Goal: Find specific page/section: Find specific page/section

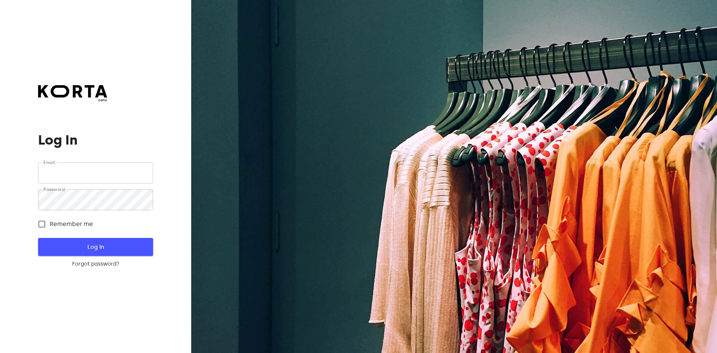
type input "[EMAIL_ADDRESS][DOMAIN_NAME]"
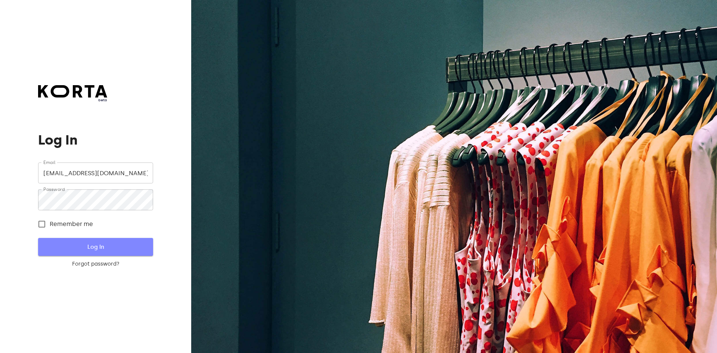
click at [81, 250] on span "Log In" at bounding box center [95, 247] width 91 height 10
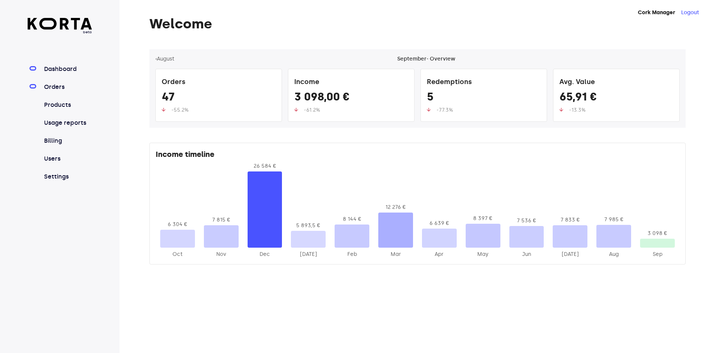
click at [61, 88] on link "Orders" at bounding box center [68, 86] width 50 height 9
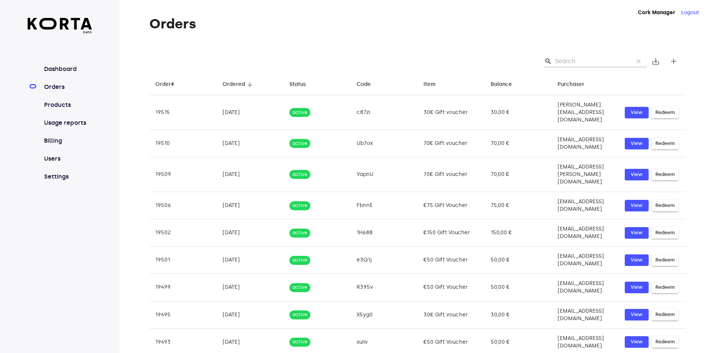
click at [588, 59] on input "Search" at bounding box center [591, 61] width 72 height 12
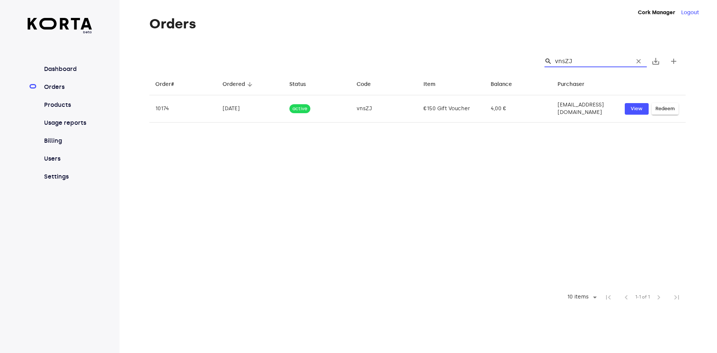
click at [579, 62] on input "vnsZJ" at bounding box center [591, 61] width 72 height 12
type input "vnsZJ"
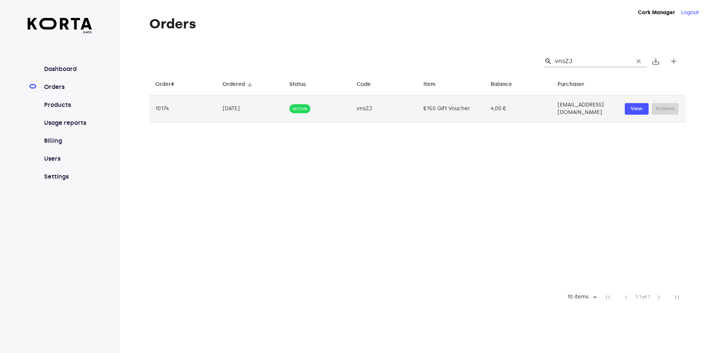
click at [440, 107] on td "€150 Gift Voucher" at bounding box center [450, 108] width 67 height 27
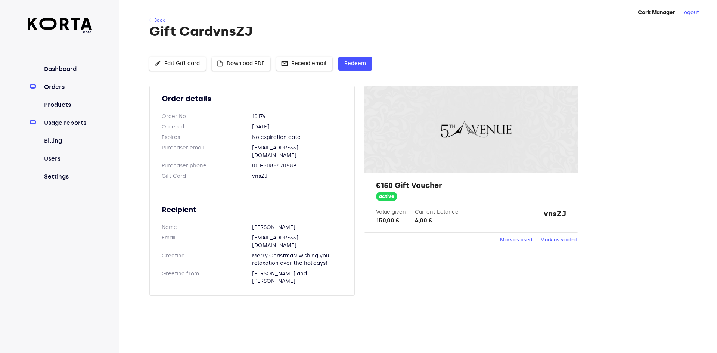
click at [71, 119] on link "Usage reports" at bounding box center [68, 122] width 50 height 9
click at [307, 172] on dd "vnsZJ" at bounding box center [297, 175] width 90 height 7
drag, startPoint x: 268, startPoint y: 127, endPoint x: 298, endPoint y: 127, distance: 30.2
click at [298, 127] on dd "[DATE]" at bounding box center [297, 126] width 90 height 7
click at [303, 124] on dd "[DATE]" at bounding box center [297, 126] width 90 height 7
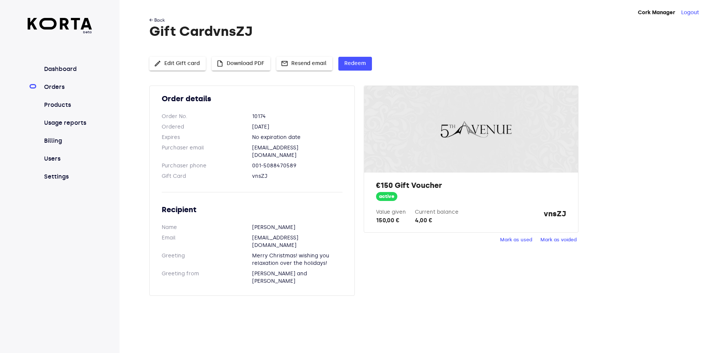
click at [153, 19] on link "← Back" at bounding box center [156, 20] width 15 height 5
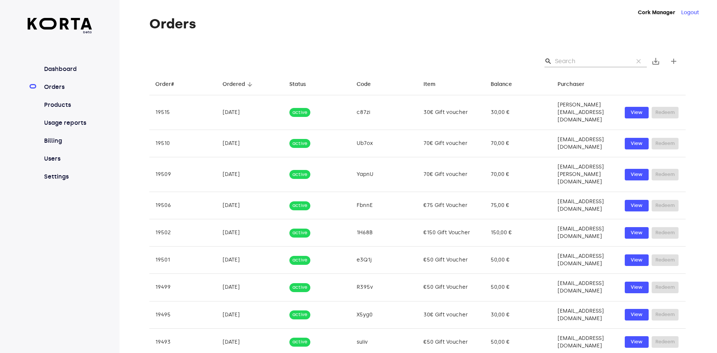
click at [577, 54] on div "search clear save_alt add" at bounding box center [417, 61] width 536 height 24
click at [573, 62] on input "Search" at bounding box center [591, 61] width 72 height 12
paste input "vnsZJ"
type input "vnsZJ"
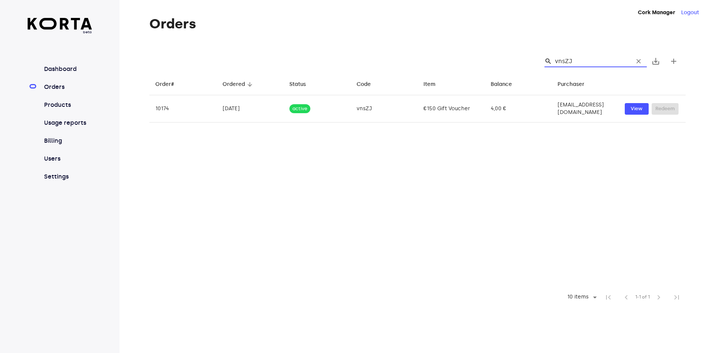
drag, startPoint x: 589, startPoint y: 61, endPoint x: 489, endPoint y: 47, distance: 101.3
click at [489, 47] on div "Orders search vnsZJ clear save_alt add Order# arrow_downward Ordered arrow_down…" at bounding box center [405, 161] width 573 height 290
click at [69, 119] on link "Usage reports" at bounding box center [68, 122] width 50 height 9
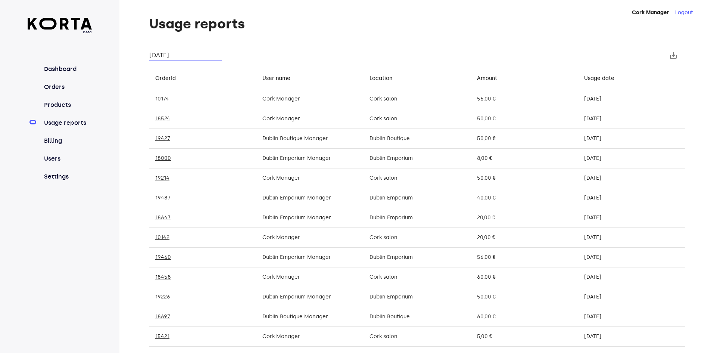
click at [187, 53] on input "[DATE]" at bounding box center [185, 55] width 72 height 12
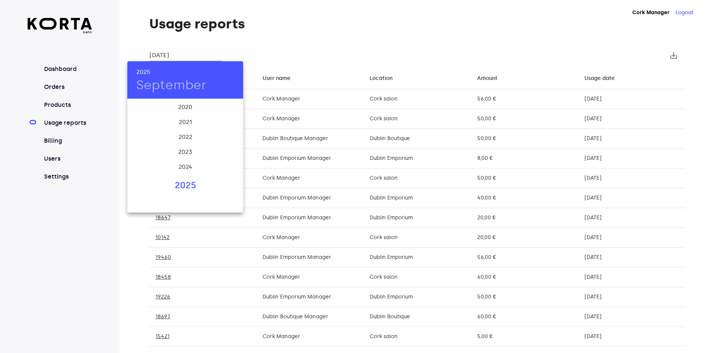
click at [645, 49] on div at bounding box center [358, 176] width 717 height 353
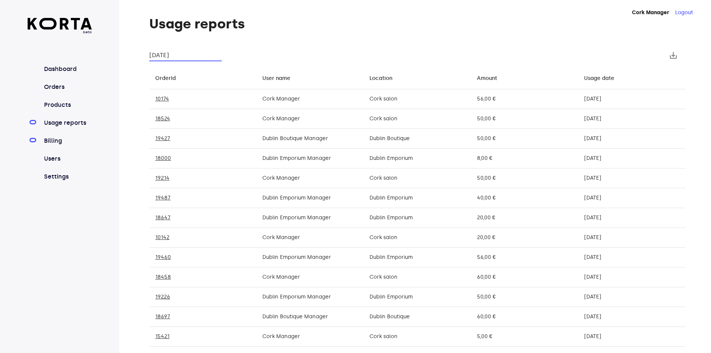
click at [67, 141] on link "Billing" at bounding box center [68, 140] width 50 height 9
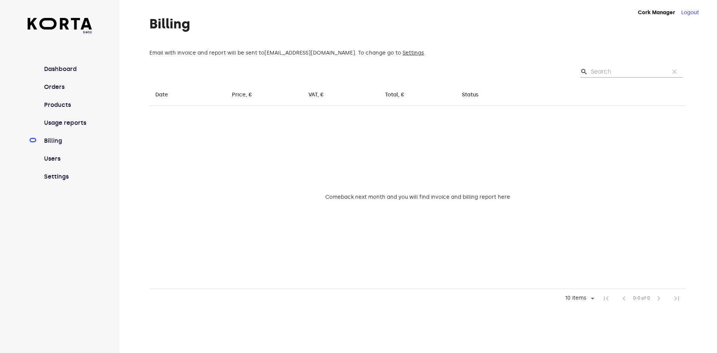
click at [628, 68] on input "Search" at bounding box center [627, 72] width 72 height 12
paste input "vnsZJ"
type input "vnsZJ"
click at [70, 155] on link "Users" at bounding box center [68, 158] width 50 height 9
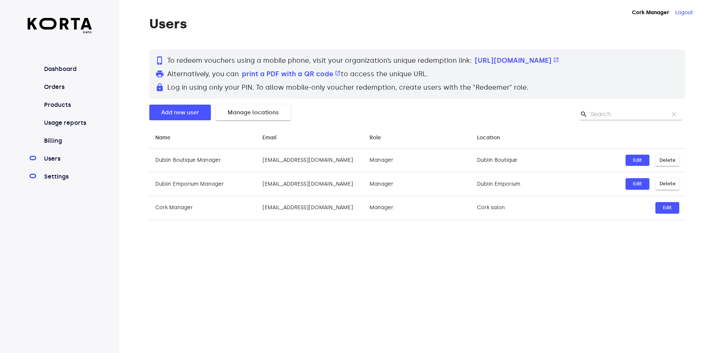
click at [56, 175] on link "Settings" at bounding box center [68, 176] width 50 height 9
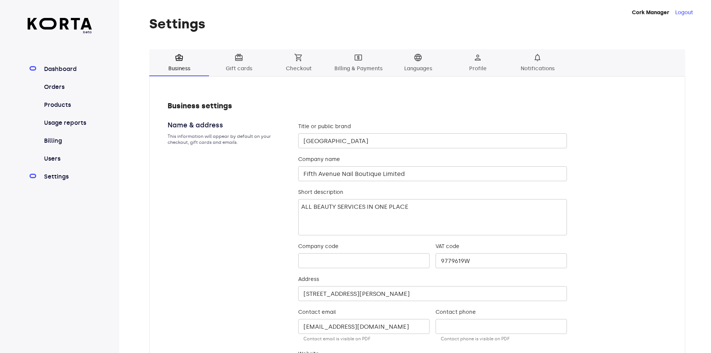
click at [71, 69] on link "Dashboard" at bounding box center [68, 69] width 50 height 9
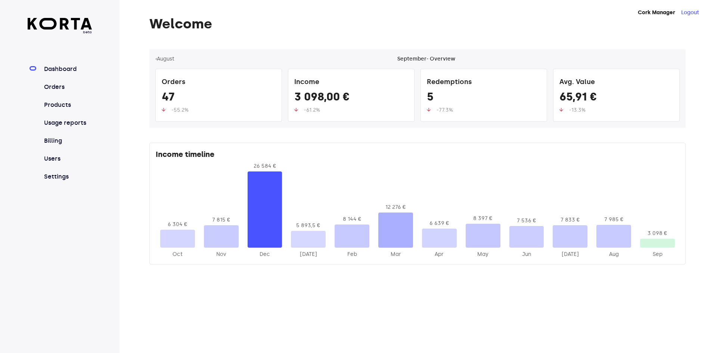
click at [59, 65] on link "Dashboard" at bounding box center [68, 69] width 50 height 9
click at [55, 87] on link "Orders" at bounding box center [68, 86] width 50 height 9
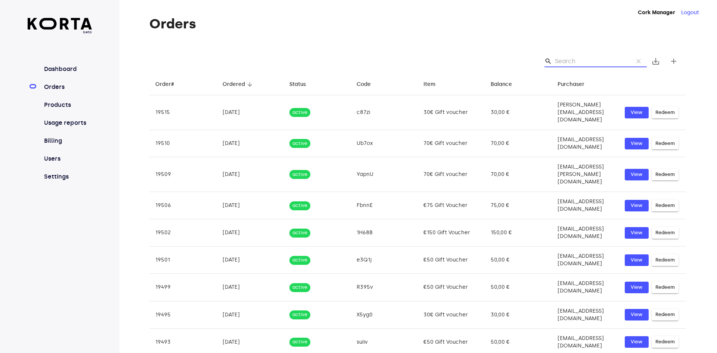
click at [590, 56] on input "Search" at bounding box center [591, 61] width 72 height 12
paste input "vnsZJ"
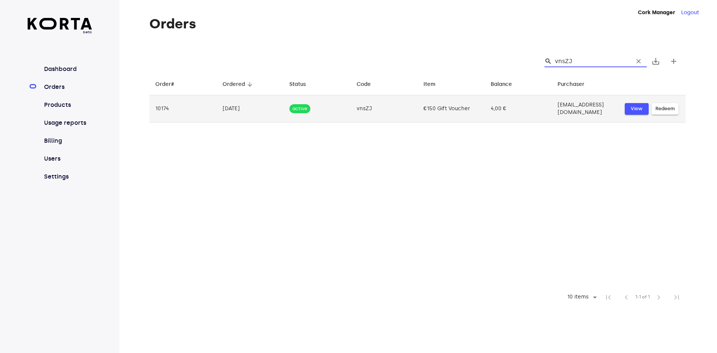
type input "vnsZJ"
click at [638, 112] on button "View" at bounding box center [637, 109] width 24 height 12
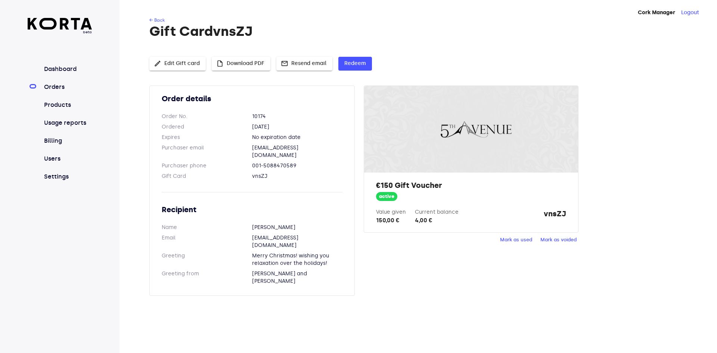
click at [425, 221] on div "4,00 €" at bounding box center [437, 220] width 44 height 9
click at [391, 222] on div "150,00 €" at bounding box center [391, 220] width 30 height 9
click at [386, 196] on span "active" at bounding box center [386, 196] width 21 height 7
click at [200, 64] on button "edit Edit Gift card" at bounding box center [177, 64] width 56 height 14
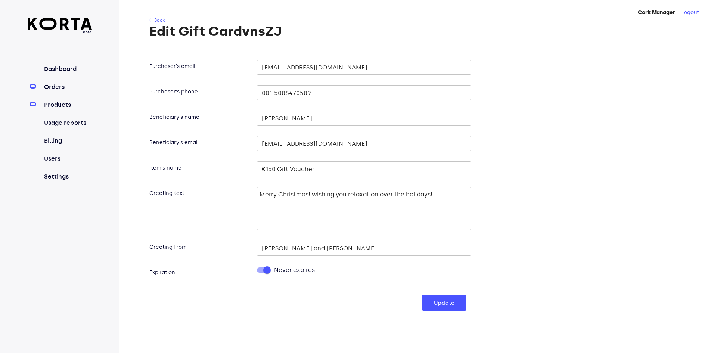
click at [65, 107] on link "Products" at bounding box center [68, 104] width 50 height 9
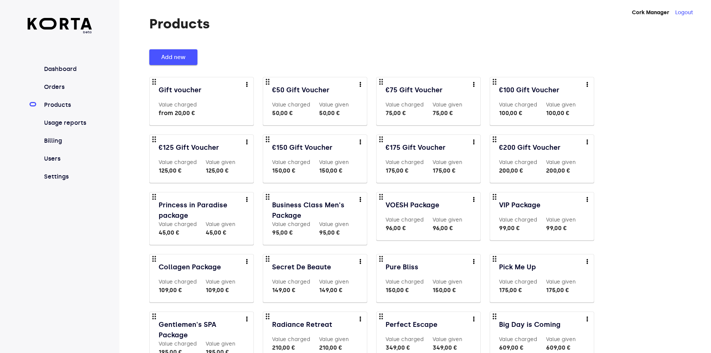
click at [169, 57] on span "Add new" at bounding box center [173, 57] width 24 height 10
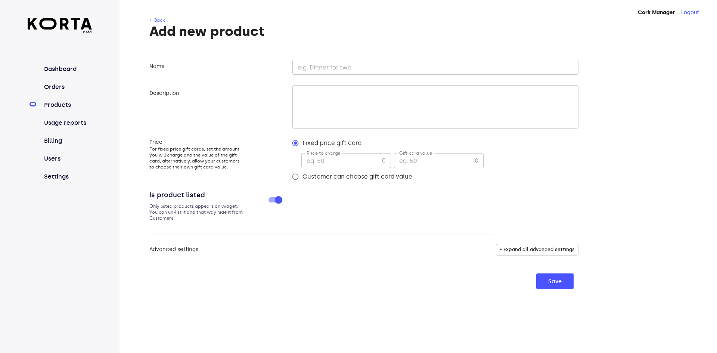
click at [67, 106] on link "Products" at bounding box center [68, 104] width 50 height 9
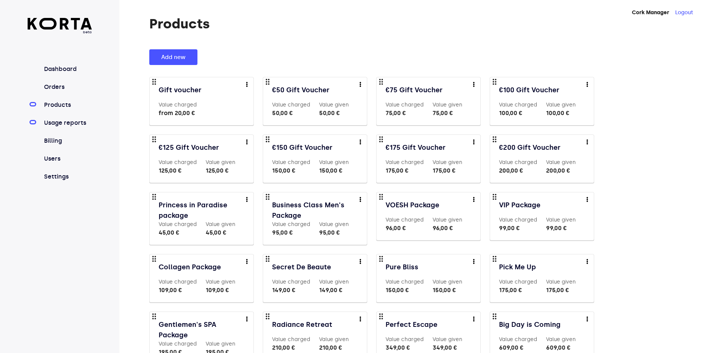
click at [81, 125] on link "Usage reports" at bounding box center [68, 122] width 50 height 9
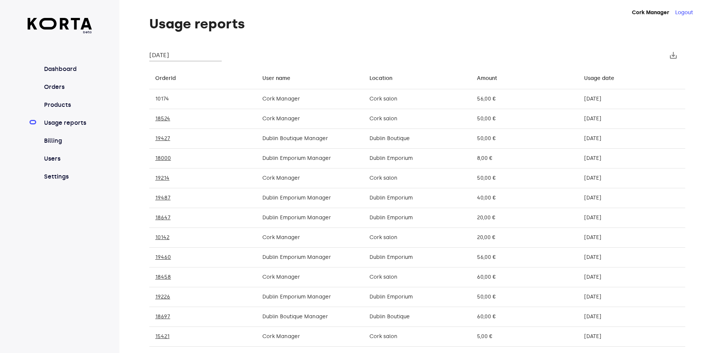
click at [162, 96] on link "10174" at bounding box center [162, 99] width 14 height 6
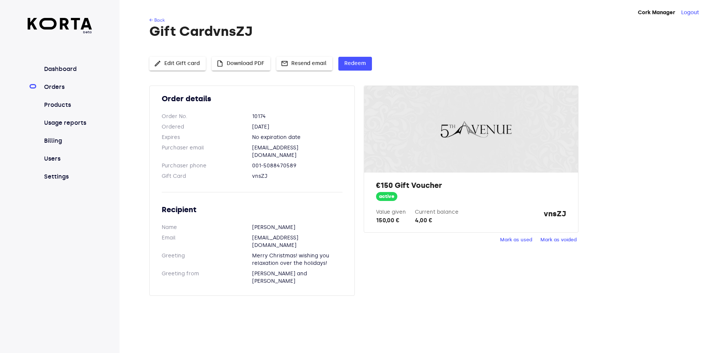
click at [299, 162] on dd "001-5088470589" at bounding box center [297, 165] width 90 height 7
click at [151, 21] on link "← Back" at bounding box center [156, 20] width 15 height 5
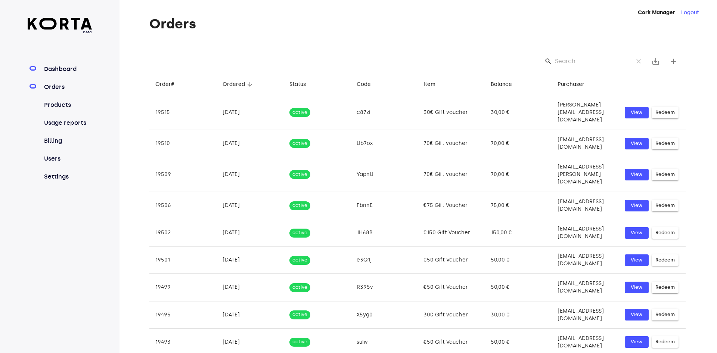
click at [71, 67] on link "Dashboard" at bounding box center [68, 69] width 50 height 9
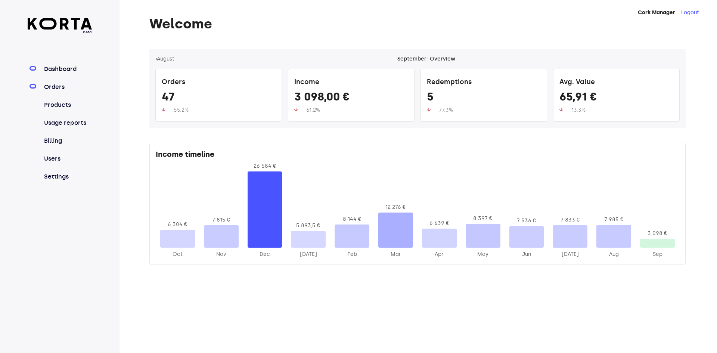
click at [58, 84] on link "Orders" at bounding box center [68, 86] width 50 height 9
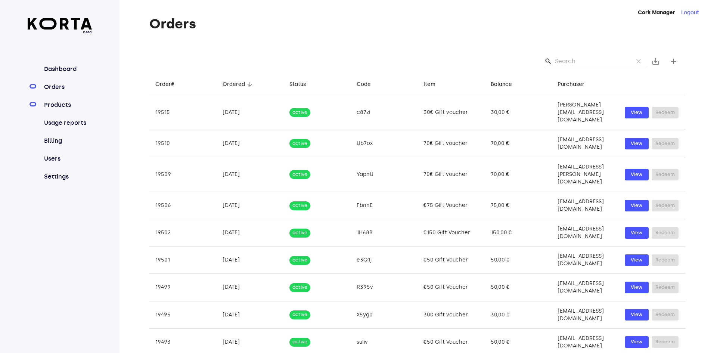
click at [57, 105] on link "Products" at bounding box center [68, 104] width 50 height 9
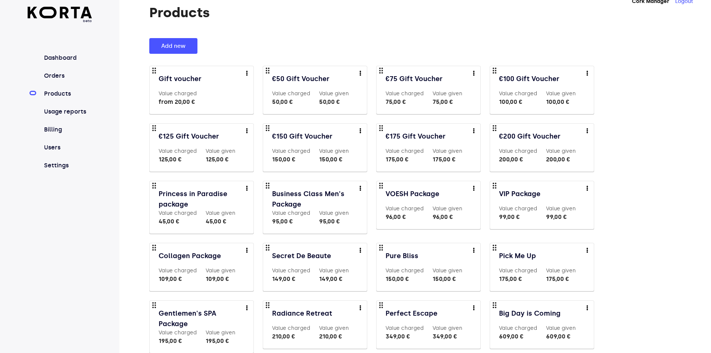
scroll to position [16, 0]
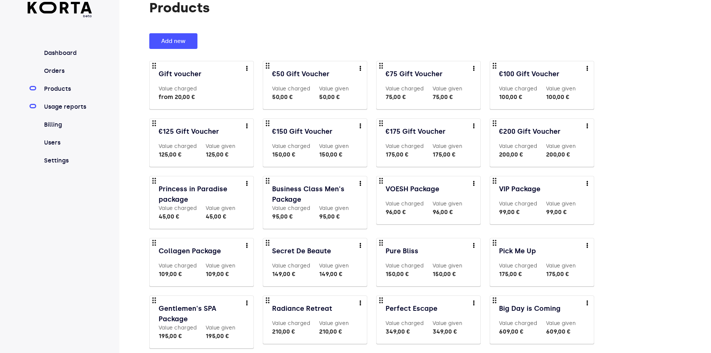
click at [78, 111] on link "Usage reports" at bounding box center [68, 106] width 50 height 9
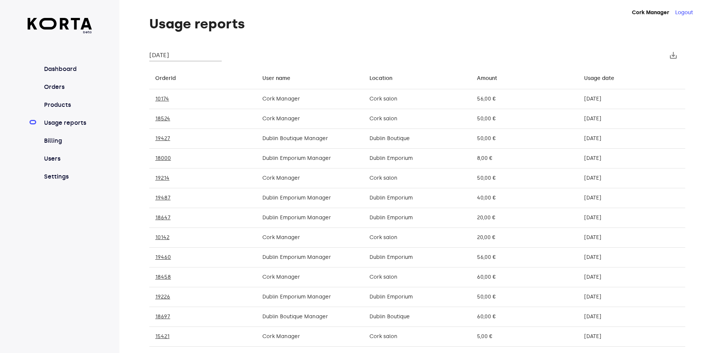
click at [280, 101] on td "Cork Manager" at bounding box center [309, 99] width 107 height 20
click at [601, 101] on div "[DATE]" at bounding box center [631, 98] width 95 height 7
click at [56, 144] on link "Billing" at bounding box center [68, 140] width 50 height 9
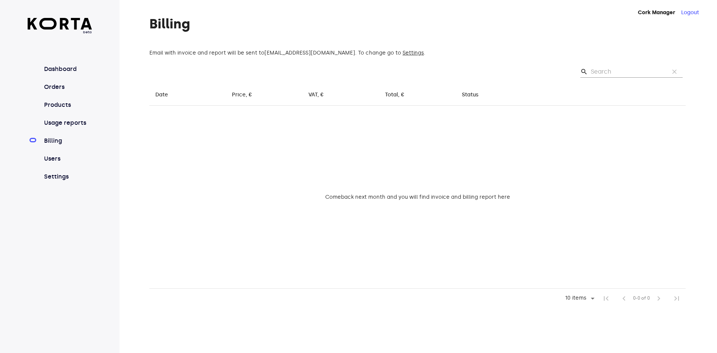
click at [621, 68] on input "Search" at bounding box center [627, 72] width 72 height 12
paste input "vnsZJ"
type input "vnsZJ"
click at [62, 154] on link "Users" at bounding box center [68, 158] width 50 height 9
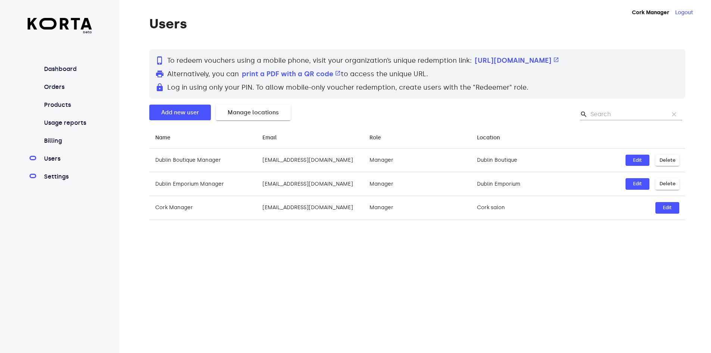
click at [52, 177] on link "Settings" at bounding box center [68, 176] width 50 height 9
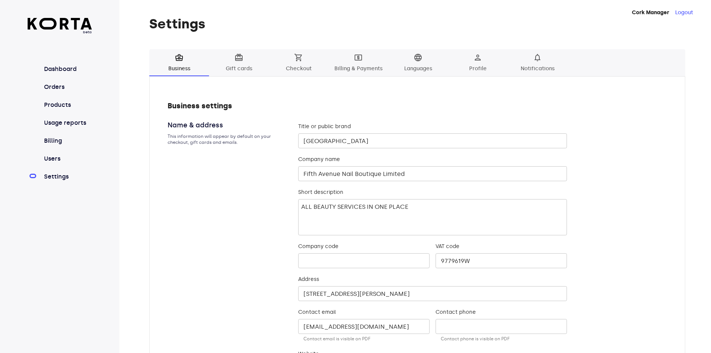
click at [356, 70] on span "local_atm Billing & Payments" at bounding box center [358, 63] width 51 height 21
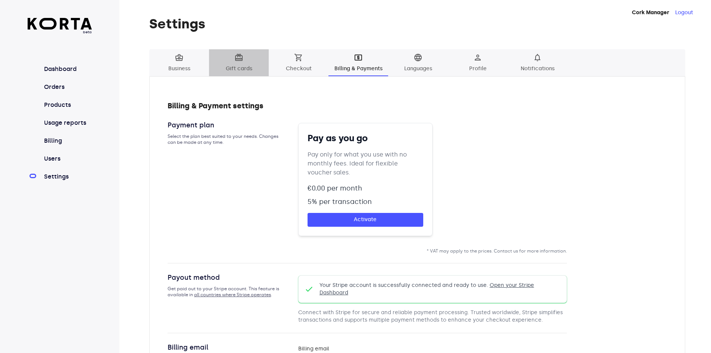
click at [237, 70] on span "card_giftcard Gift cards" at bounding box center [239, 63] width 51 height 21
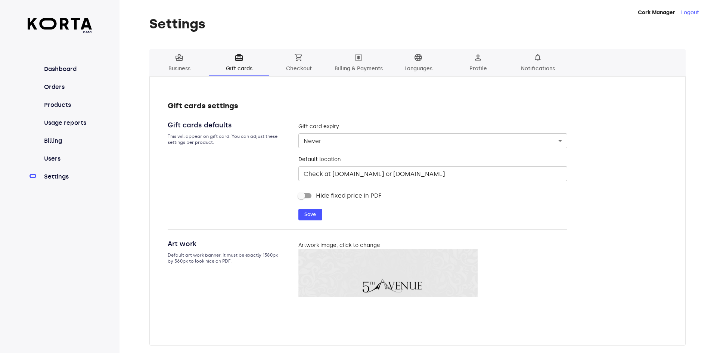
click at [186, 68] on span "business_center Business" at bounding box center [179, 63] width 51 height 21
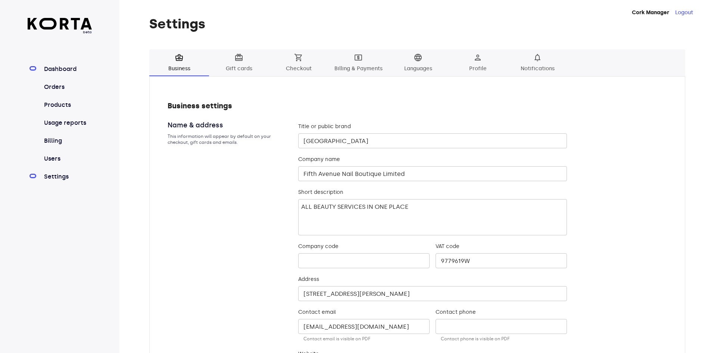
click at [71, 67] on link "Dashboard" at bounding box center [68, 69] width 50 height 9
